Goal: Task Accomplishment & Management: Manage account settings

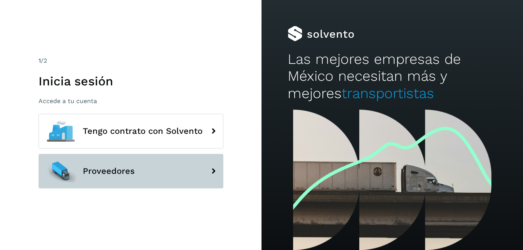
click at [111, 173] on span "Proveedores" at bounding box center [109, 171] width 52 height 9
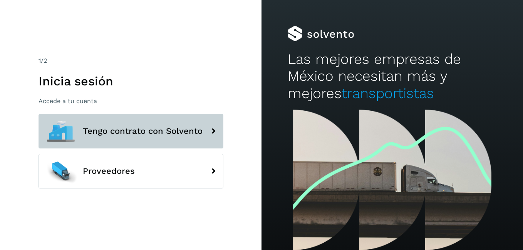
click at [174, 140] on button "Tengo contrato con Solvento" at bounding box center [131, 131] width 185 height 35
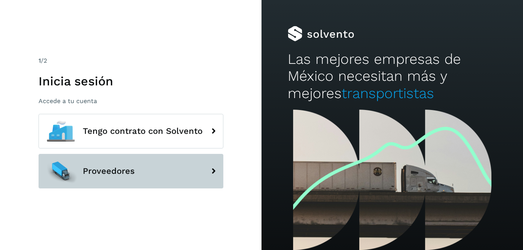
click at [110, 179] on button "Proveedores" at bounding box center [131, 171] width 185 height 35
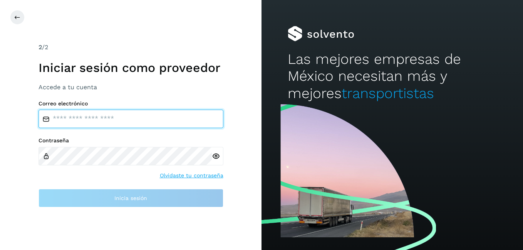
click at [94, 119] on input "email" at bounding box center [131, 119] width 185 height 18
type input "**********"
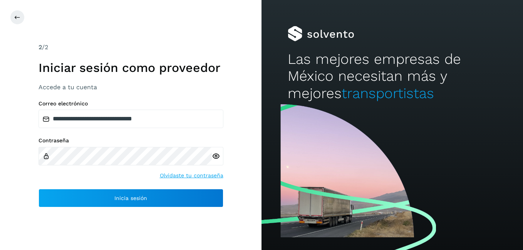
click at [215, 156] on icon at bounding box center [216, 157] width 8 height 8
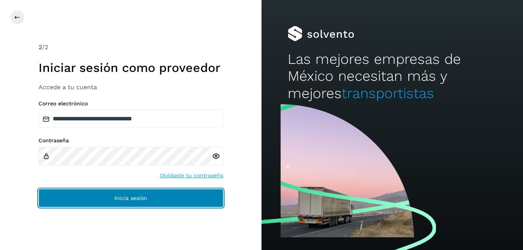
click at [139, 203] on button "Inicia sesión" at bounding box center [131, 198] width 185 height 18
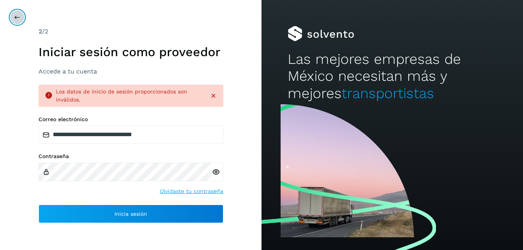
click at [16, 20] on button at bounding box center [17, 17] width 15 height 15
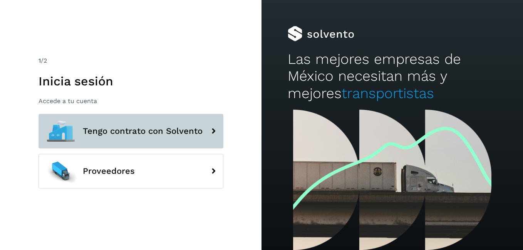
click at [154, 128] on span "Tengo contrato con Solvento" at bounding box center [143, 131] width 120 height 9
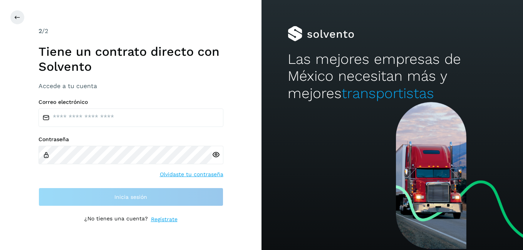
click at [154, 128] on div "Correo electrónico Contraseña Olvidaste tu contraseña Inicia sesión" at bounding box center [131, 152] width 185 height 107
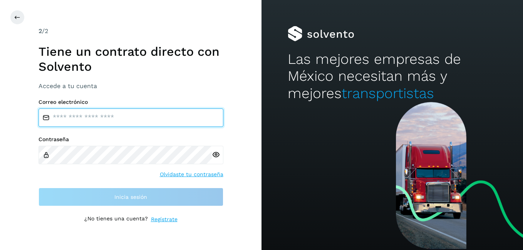
click at [142, 119] on input "email" at bounding box center [131, 118] width 185 height 18
type input "**********"
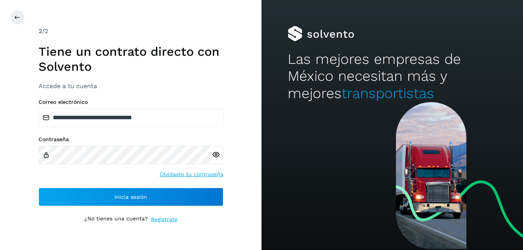
click at [216, 154] on icon at bounding box center [216, 155] width 8 height 8
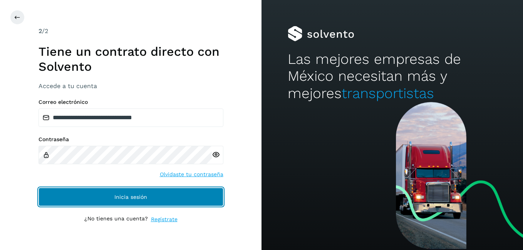
click at [149, 194] on button "Inicia sesión" at bounding box center [131, 197] width 185 height 18
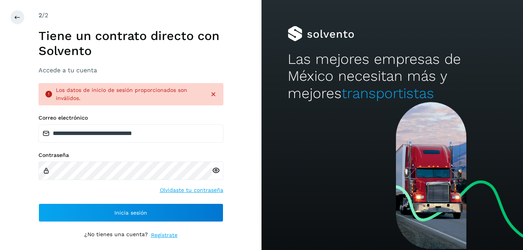
click at [213, 96] on icon at bounding box center [214, 95] width 8 height 8
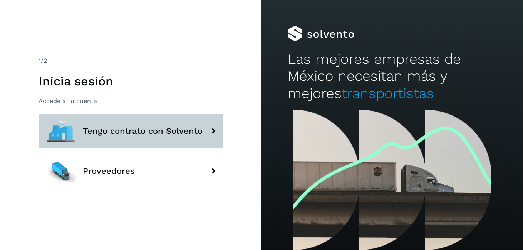
click at [214, 131] on icon at bounding box center [213, 131] width 15 height 15
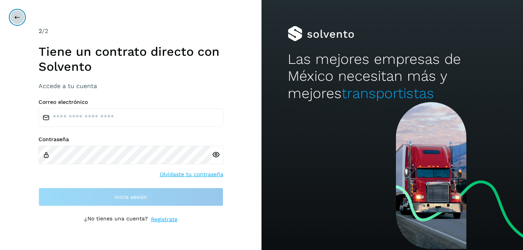
click at [14, 18] on button at bounding box center [17, 17] width 15 height 15
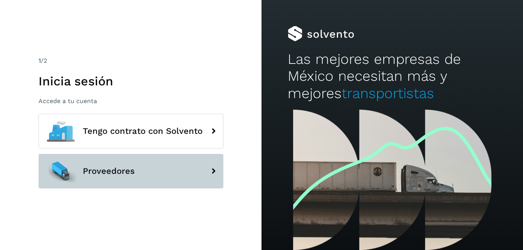
click at [137, 178] on button "Proveedores" at bounding box center [131, 171] width 185 height 35
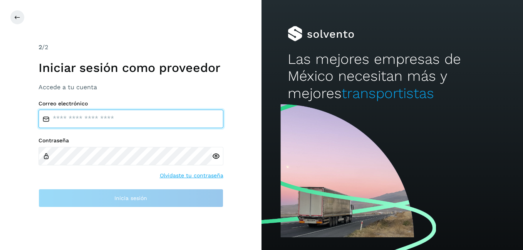
click at [144, 117] on input "email" at bounding box center [131, 119] width 185 height 18
type input "**********"
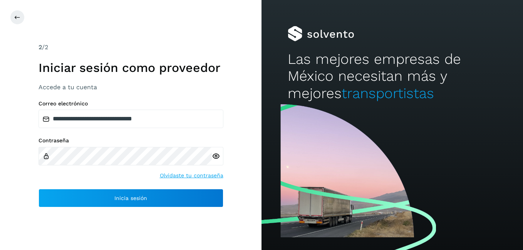
click at [216, 155] on icon at bounding box center [216, 157] width 8 height 8
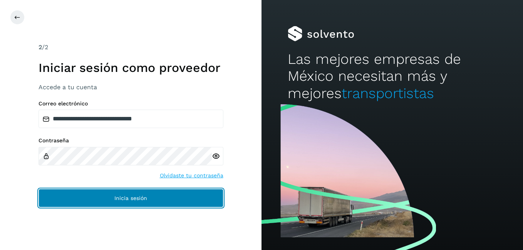
click at [139, 196] on span "Inicia sesión" at bounding box center [130, 198] width 33 height 5
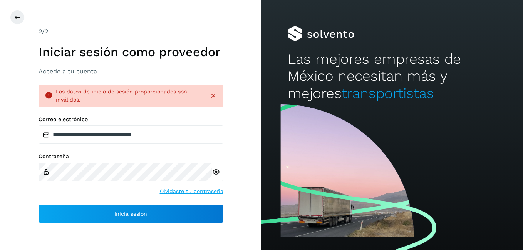
click at [213, 97] on icon at bounding box center [214, 96] width 8 height 8
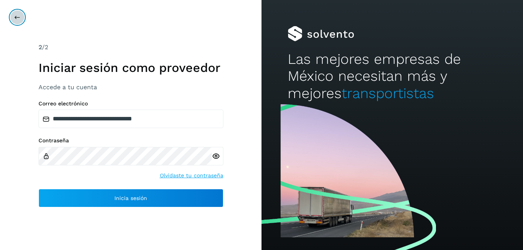
click at [18, 19] on icon at bounding box center [17, 17] width 6 height 6
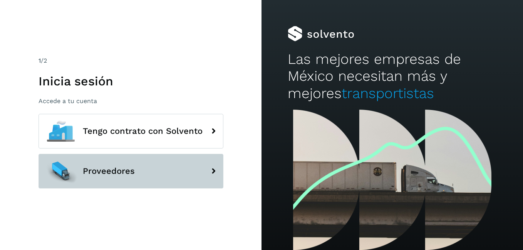
click at [107, 166] on button "Proveedores" at bounding box center [131, 171] width 185 height 35
